Goal: Information Seeking & Learning: Learn about a topic

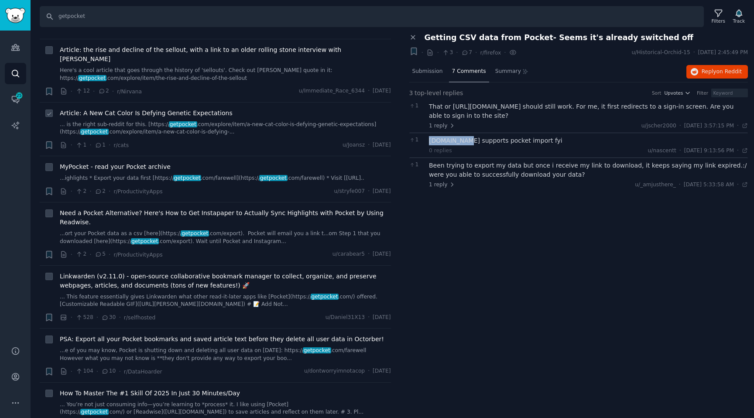
scroll to position [247, 0]
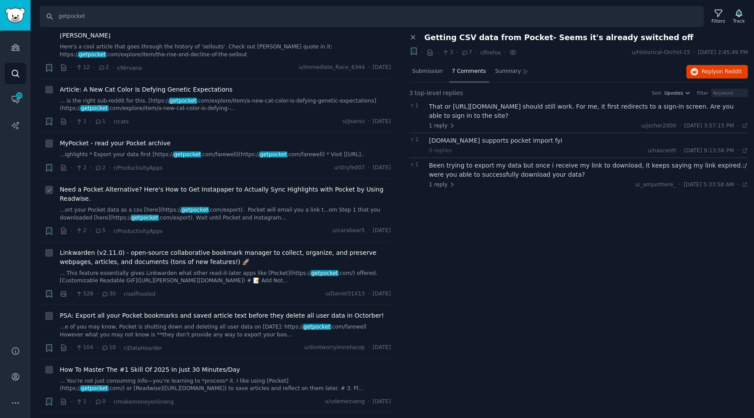
click at [122, 194] on div "Need a Pocket Alternative? Here's How to Get Instapaper to Actually Sync Highli…" at bounding box center [225, 203] width 331 height 37
click at [150, 185] on span "Need a Pocket Alternative? Here's How to Get Instapaper to Actually Sync Highli…" at bounding box center [225, 194] width 331 height 18
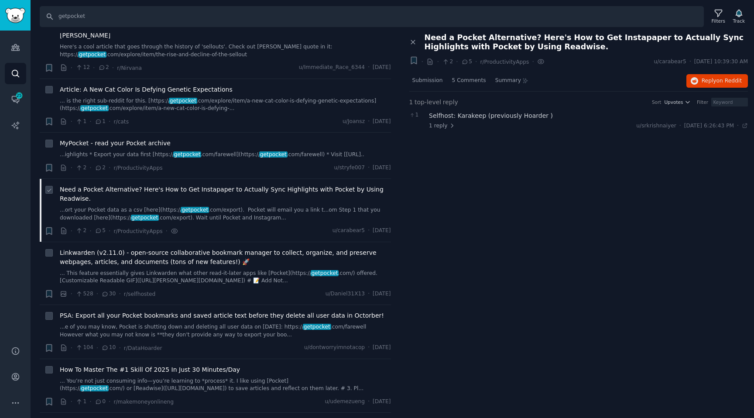
click at [118, 206] on link "...ort your Pocket data as a csv [here](https:// getpocket .com/export). Pocket…" at bounding box center [225, 213] width 331 height 15
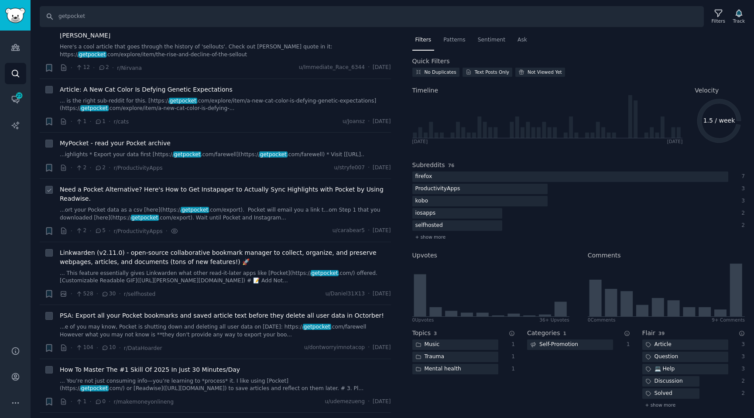
click at [204, 207] on link "...ort your Pocket data as a csv [here](https:// getpocket .com/export). Pocket…" at bounding box center [225, 213] width 331 height 15
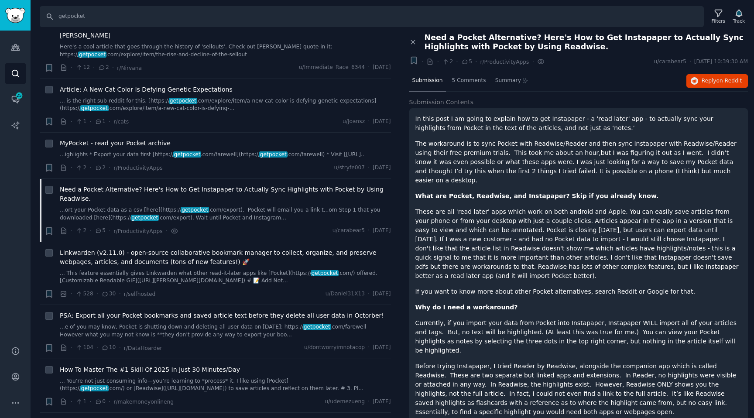
click at [606, 38] on span "Need a Pocket Alternative? Here's How to Get Instapaper to Actually Sync Highli…" at bounding box center [587, 42] width 324 height 18
copy span "Instapaper"
click at [24, 54] on link "Audiences" at bounding box center [15, 47] width 21 height 21
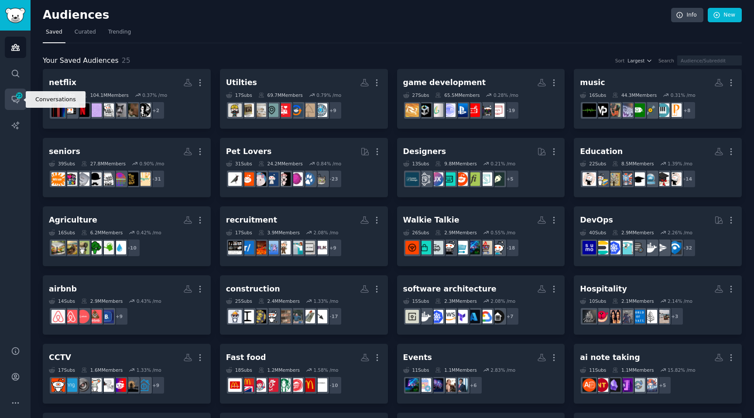
click at [16, 106] on link "Conversations 25" at bounding box center [15, 99] width 21 height 21
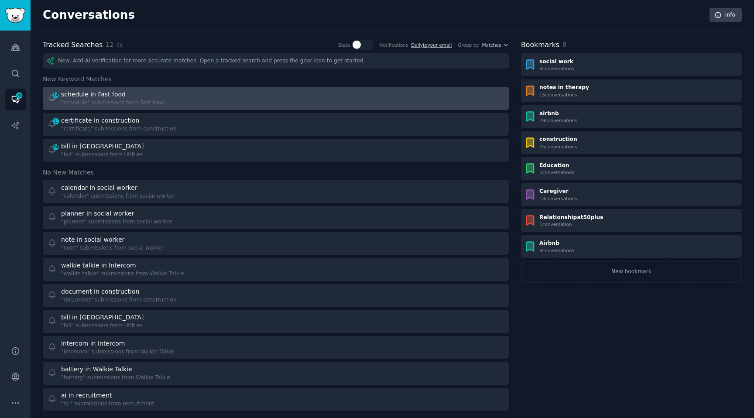
click at [80, 106] on div ""schedule" submissions from Fast food" at bounding box center [112, 103] width 103 height 8
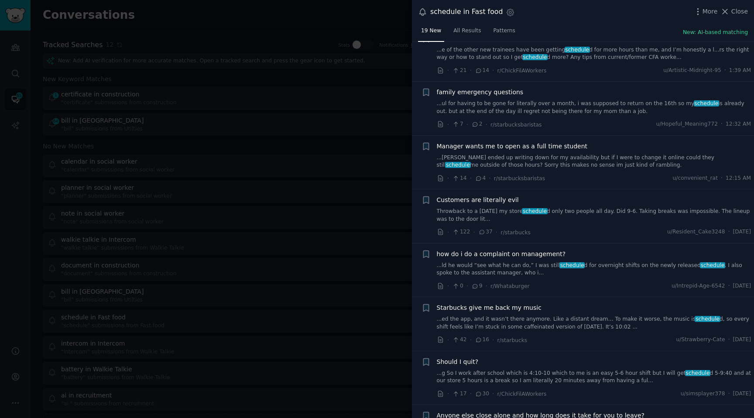
scroll to position [670, 0]
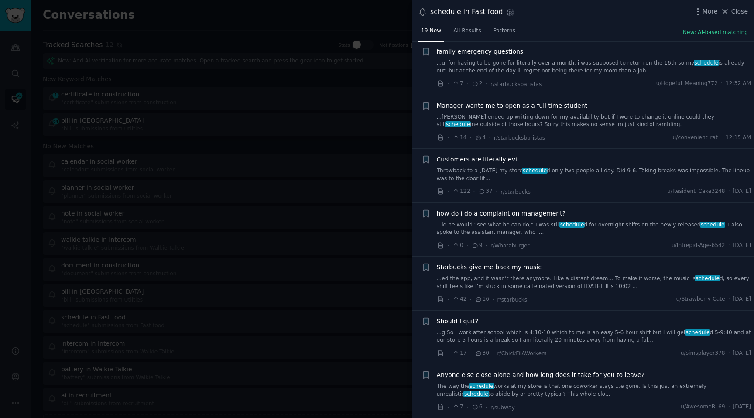
click at [195, 38] on div at bounding box center [377, 209] width 754 height 418
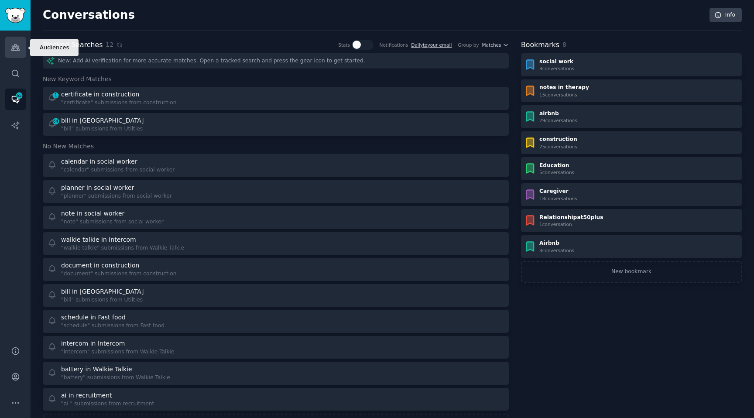
click at [19, 48] on icon "Sidebar" at bounding box center [15, 47] width 9 height 9
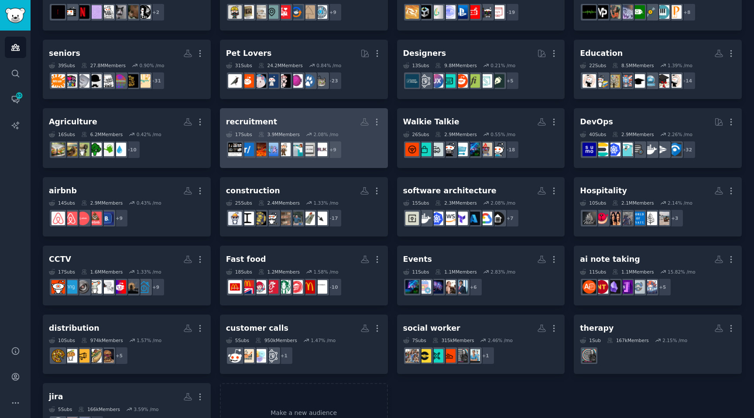
scroll to position [135, 0]
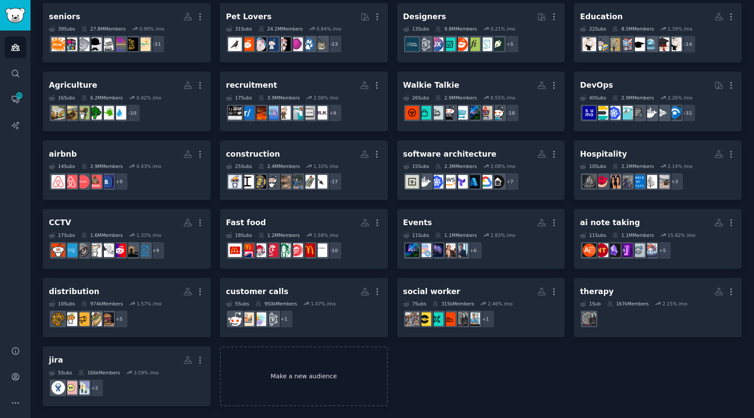
click at [297, 369] on link "Make a new audience" at bounding box center [304, 376] width 168 height 60
click at [9, 368] on link "Account" at bounding box center [15, 376] width 21 height 21
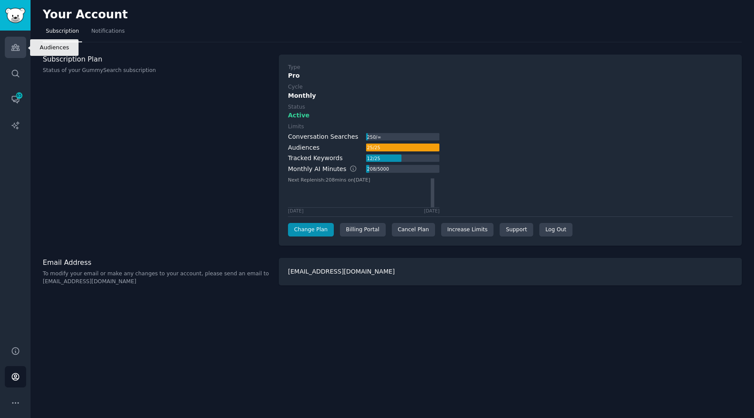
click at [12, 56] on link "Audiences" at bounding box center [15, 47] width 21 height 21
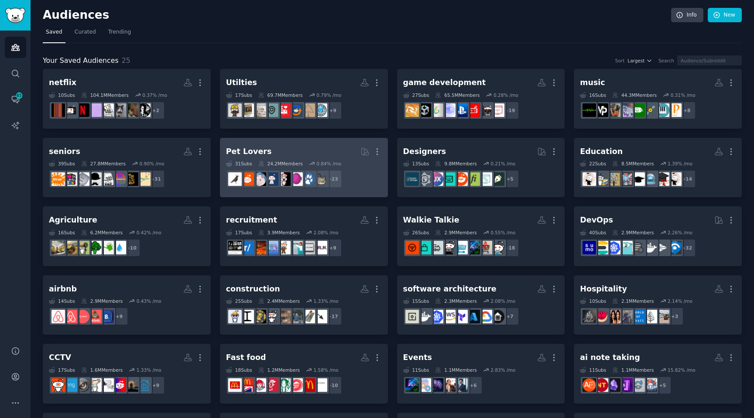
click at [381, 153] on link "Pet Lovers Curated by GummySearch More 31 Sub s 24.2M Members 0.84 % /mo r/dogs…" at bounding box center [304, 168] width 168 height 60
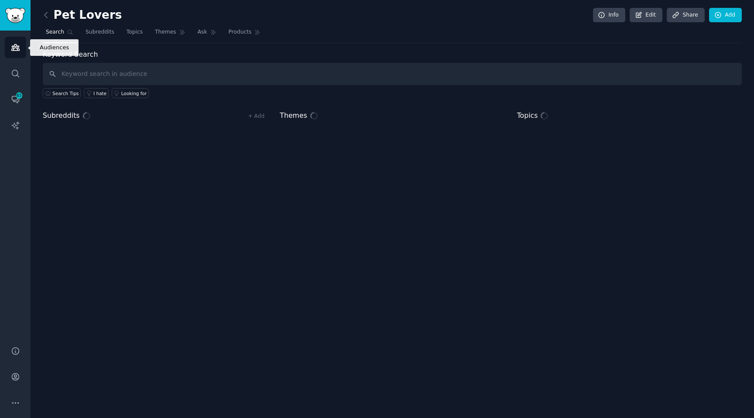
click at [6, 40] on link "Audiences" at bounding box center [15, 47] width 21 height 21
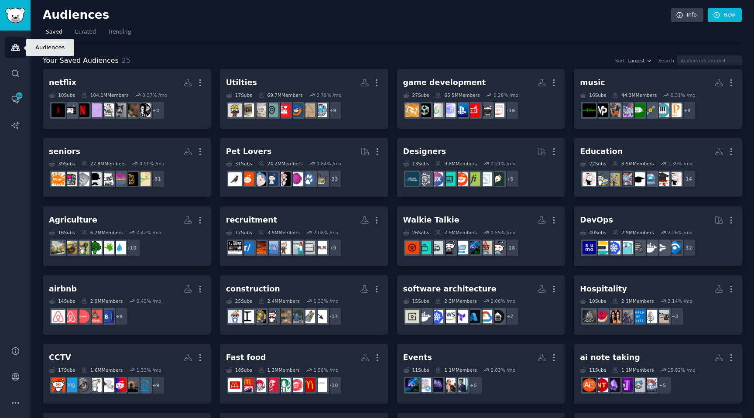
click at [16, 47] on icon "Sidebar" at bounding box center [15, 47] width 9 height 9
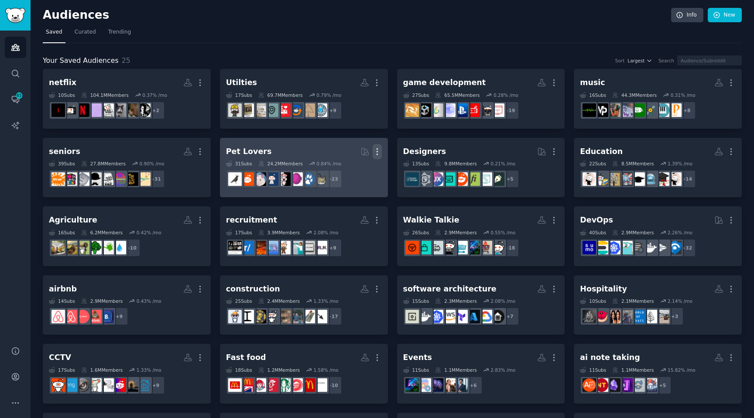
click at [377, 148] on icon "button" at bounding box center [377, 151] width 1 height 6
click at [363, 169] on div "Delete" at bounding box center [346, 170] width 41 height 18
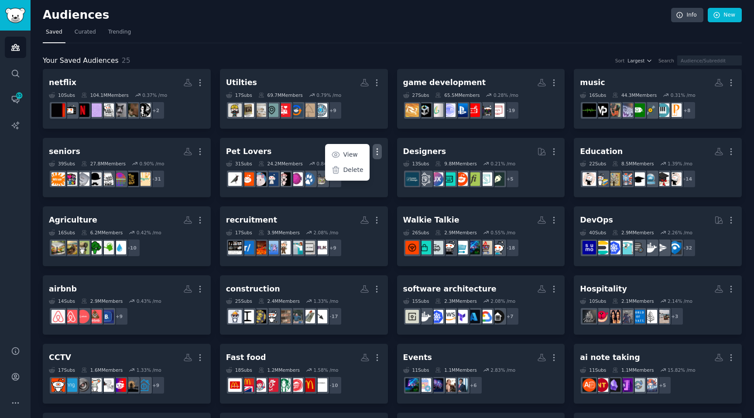
click at [452, 28] on nav "Saved Curated Trending" at bounding box center [392, 34] width 699 height 18
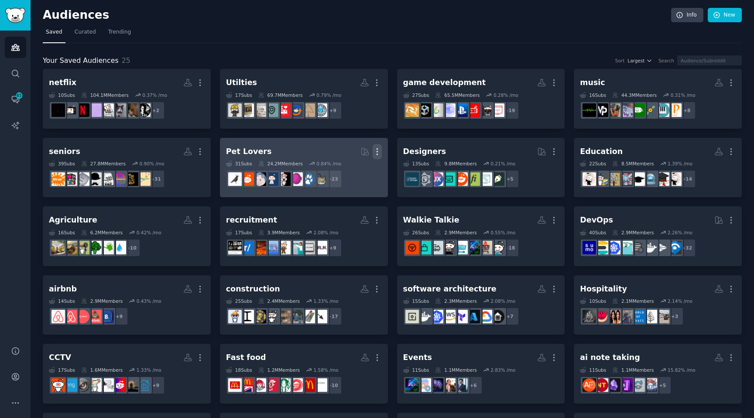
click at [378, 151] on icon "button" at bounding box center [377, 151] width 9 height 9
click at [351, 173] on p "Delete" at bounding box center [353, 169] width 20 height 9
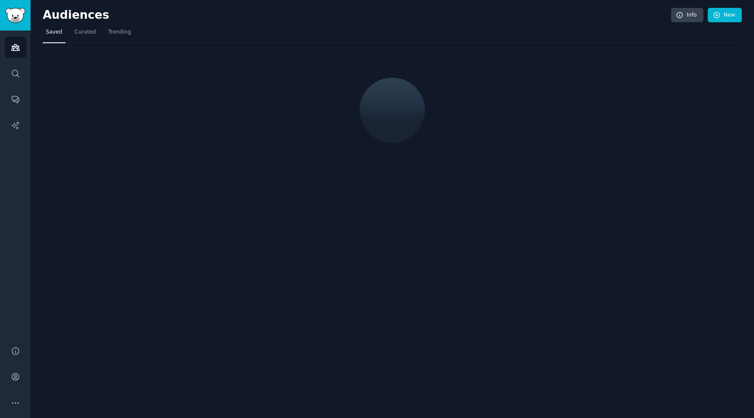
click at [733, 27] on nav "Saved Curated Trending" at bounding box center [392, 34] width 699 height 18
click at [728, 18] on link "New" at bounding box center [725, 15] width 34 height 15
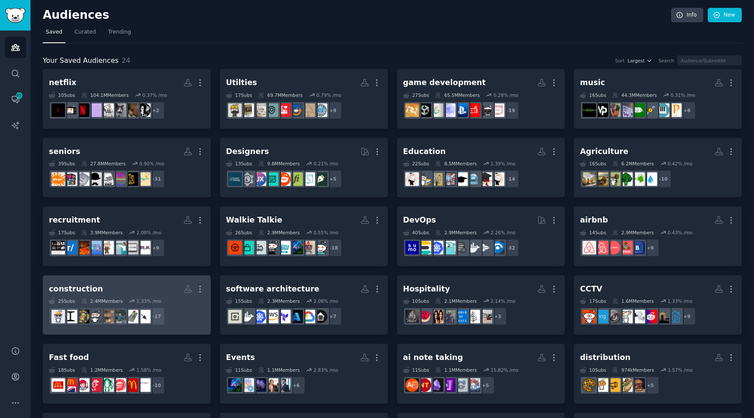
click at [127, 293] on h2 "construction More" at bounding box center [127, 288] width 156 height 15
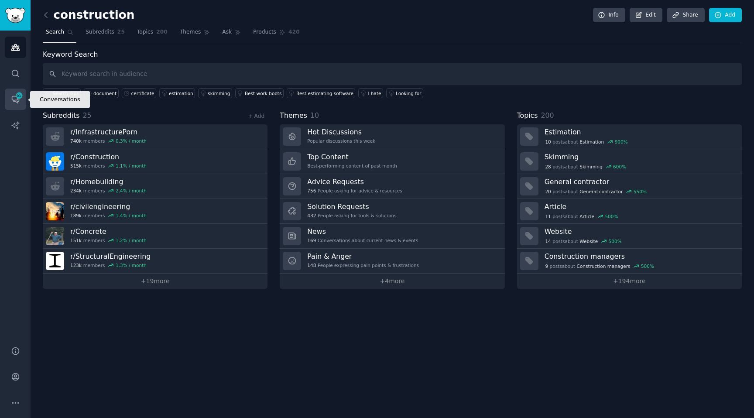
click at [18, 100] on icon "Sidebar" at bounding box center [15, 99] width 7 height 7
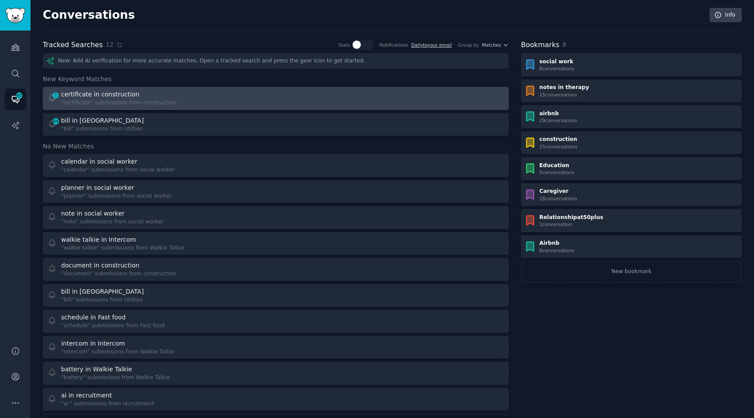
click at [145, 104] on div ""certificate" submissions from construction" at bounding box center [119, 103] width 116 height 8
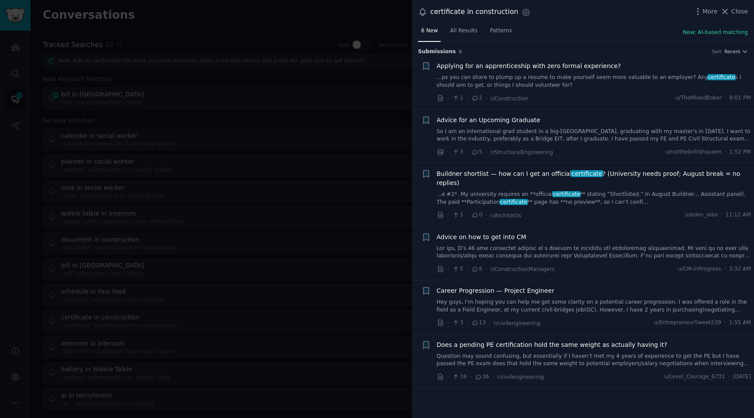
click at [351, 170] on div at bounding box center [377, 209] width 754 height 418
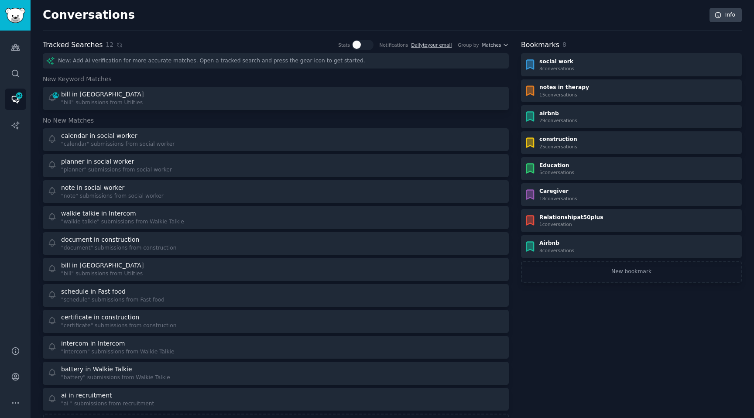
click at [148, 111] on div "New: Add AI verification for more accurate matches. Open a tracked search and p…" at bounding box center [276, 244] width 466 height 382
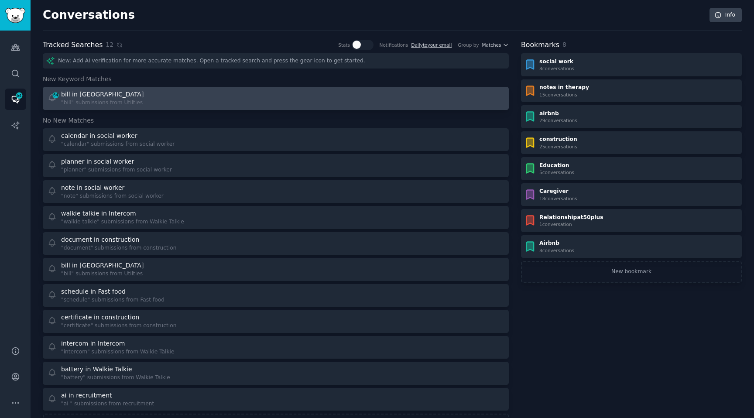
click at [148, 106] on div "64 bill in Utilties "bill" submissions from Utilties" at bounding box center [159, 98] width 223 height 17
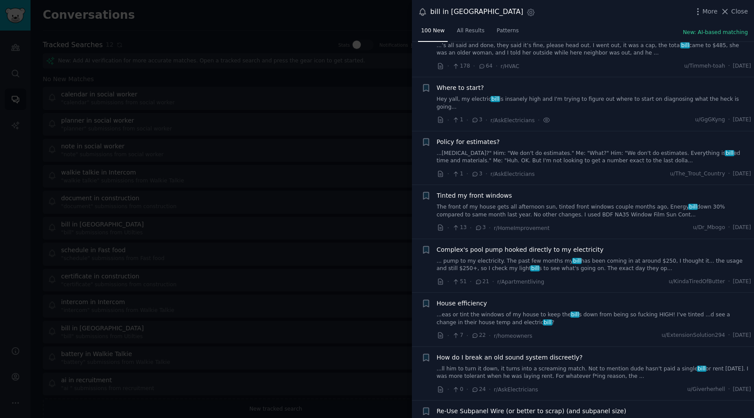
scroll to position [963, 0]
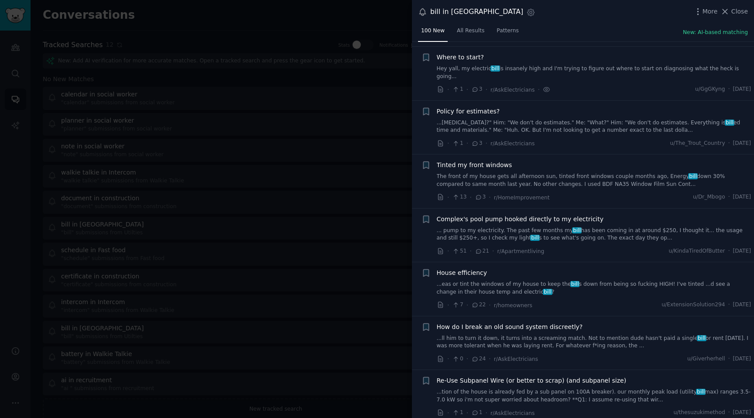
click at [542, 286] on link "...eas or tint the windows of my house to keep the bill s down from being so fu…" at bounding box center [594, 288] width 315 height 15
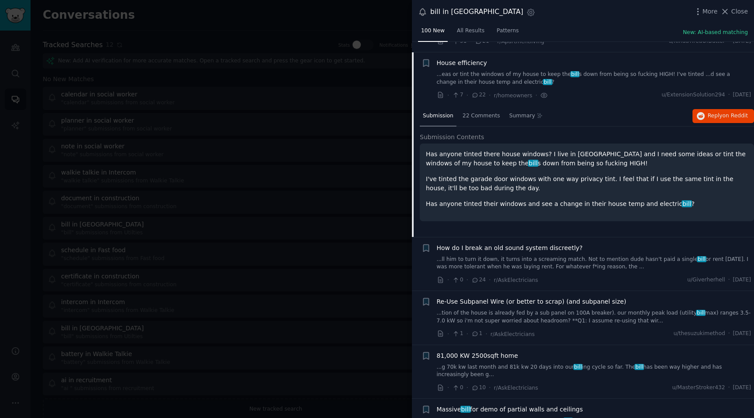
scroll to position [1176, 0]
